Goal: Navigation & Orientation: Understand site structure

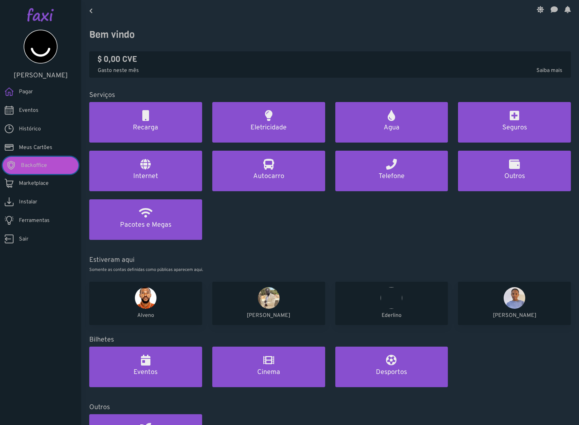
click at [43, 168] on span "Backoffice" at bounding box center [34, 165] width 26 height 8
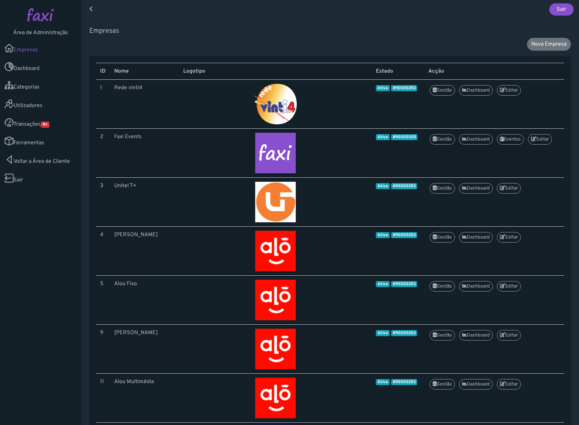
click at [30, 125] on link "Transações 9+" at bounding box center [40, 122] width 81 height 19
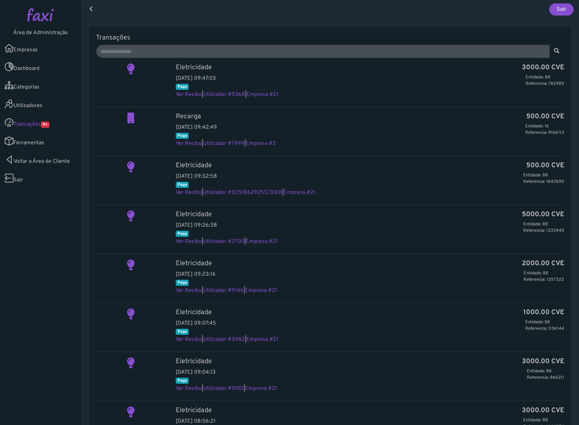
click at [41, 281] on aside "Área de Administração Empresas Dashboard Categorias Utilizadores Transações 9+" at bounding box center [40, 212] width 81 height 425
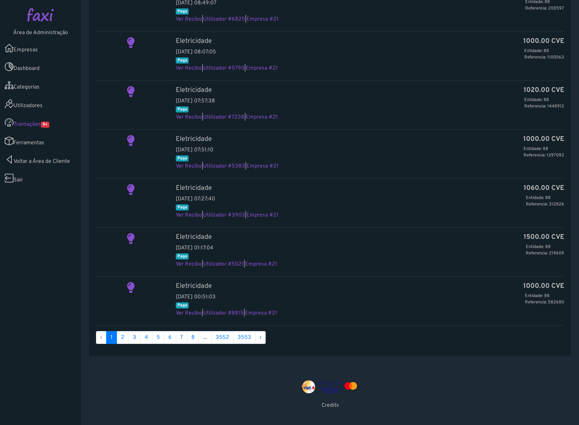
scroll to position [490, 0]
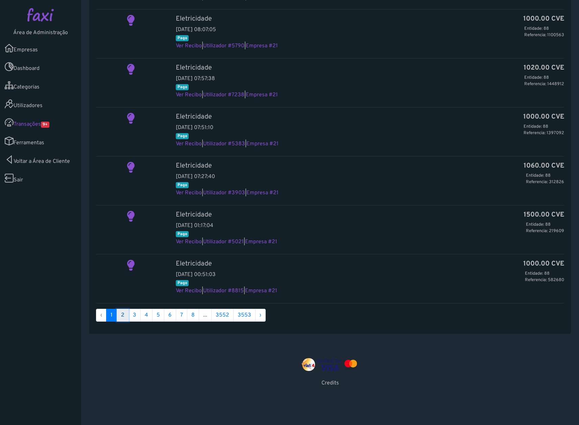
click at [124, 313] on link "2" at bounding box center [123, 315] width 12 height 13
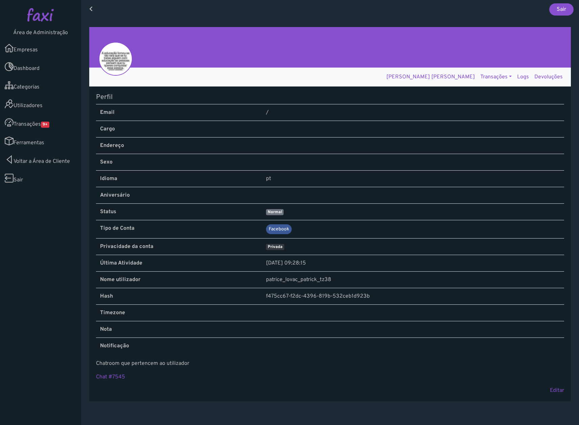
click at [36, 143] on link "Ferramentas" at bounding box center [40, 141] width 81 height 19
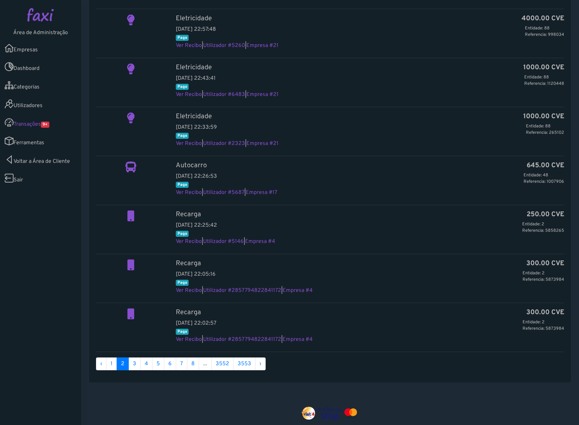
scroll to position [490, 0]
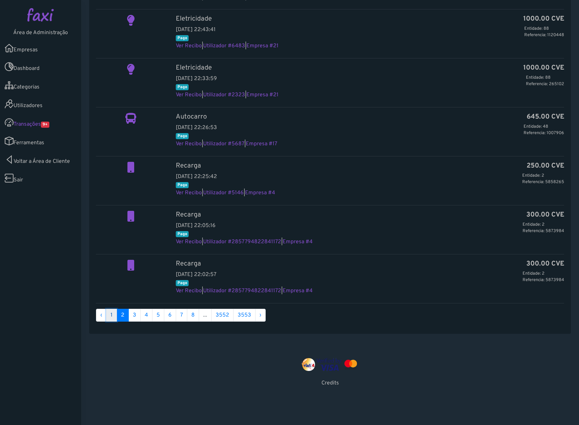
click at [112, 316] on link "1" at bounding box center [111, 315] width 11 height 13
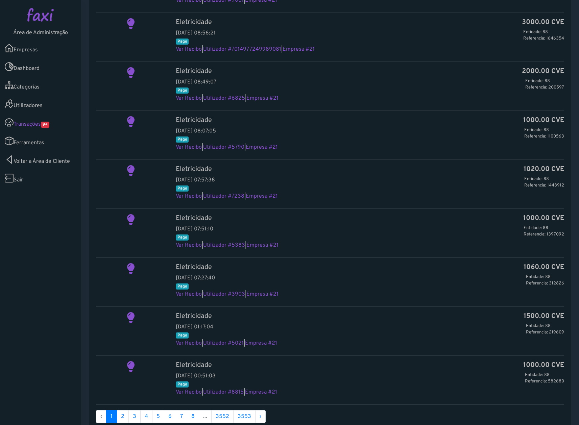
click at [29, 148] on link "Ferramentas" at bounding box center [40, 141] width 81 height 19
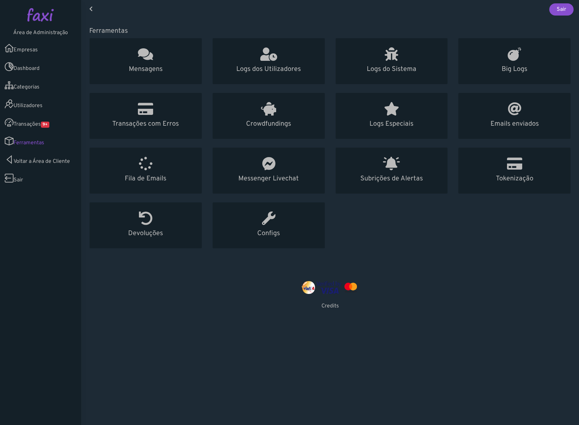
click at [37, 120] on link "Transações 9+" at bounding box center [40, 122] width 81 height 19
click at [32, 50] on link "Empresas" at bounding box center [40, 48] width 81 height 19
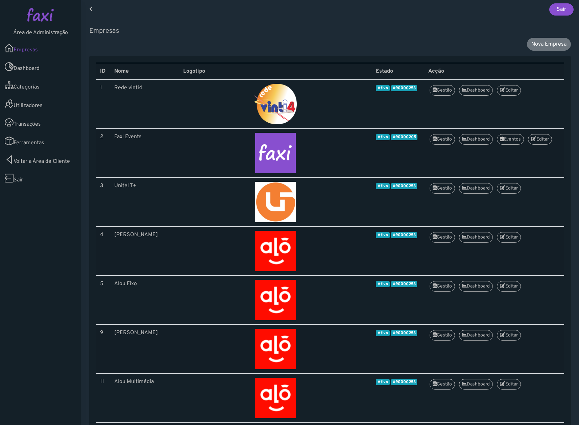
click at [43, 108] on link "Utilizadores" at bounding box center [40, 104] width 81 height 19
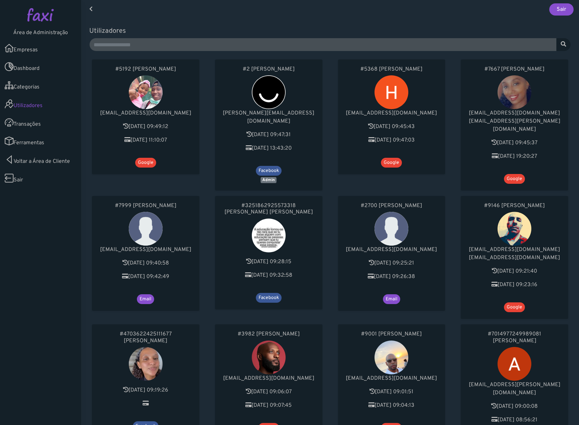
click at [6, 53] on icon at bounding box center [9, 50] width 9 height 7
